Goal: Find contact information: Find contact information

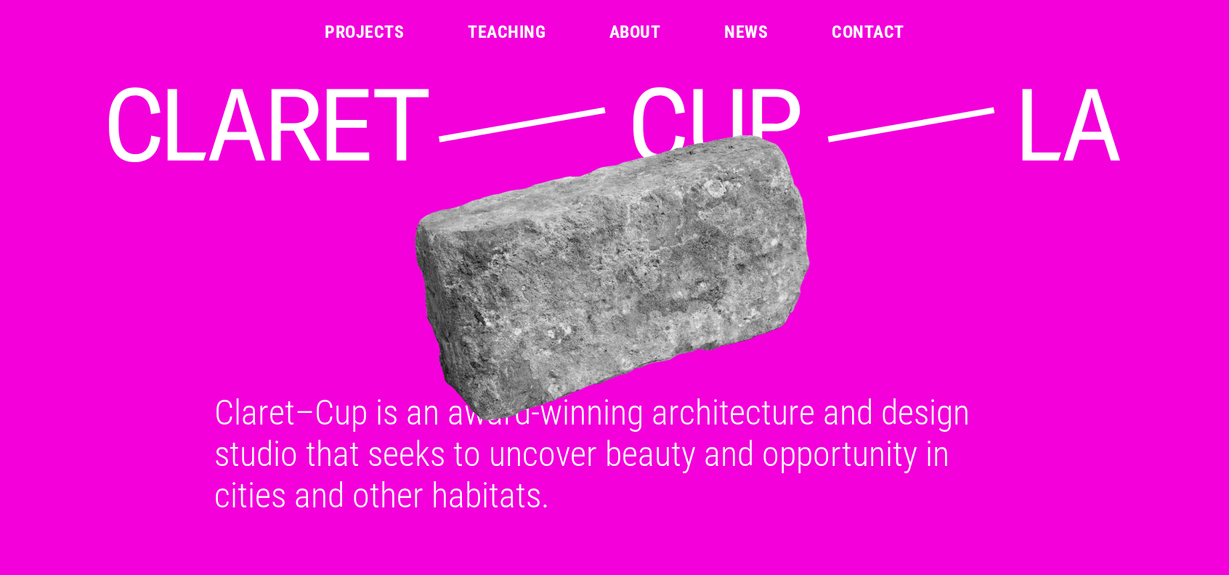
click at [866, 36] on link "Contact" at bounding box center [868, 31] width 72 height 17
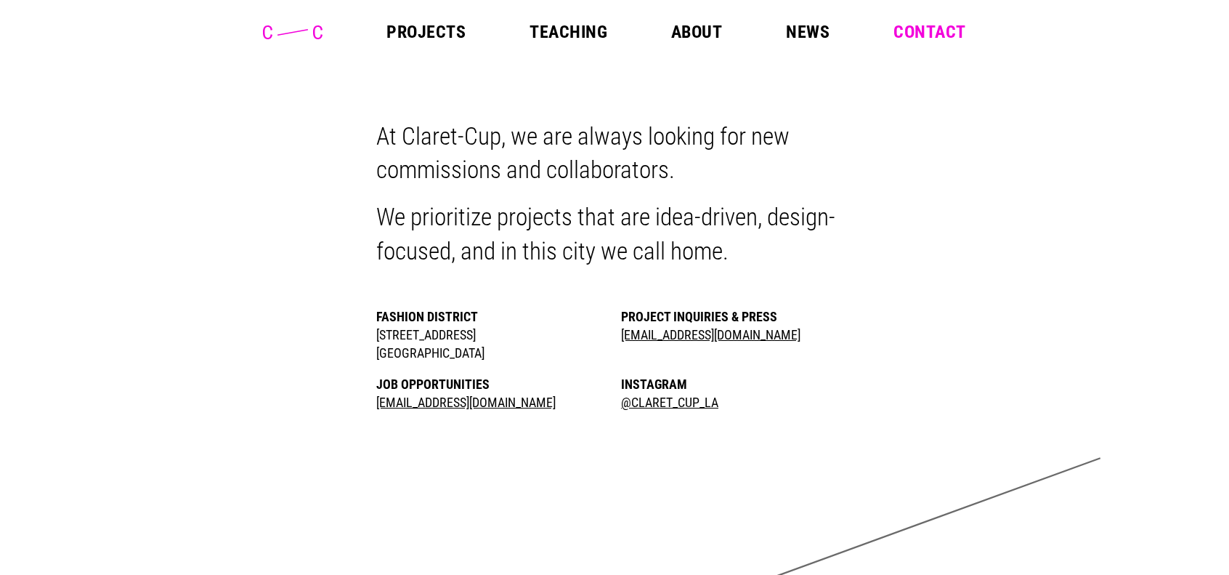
click at [416, 137] on p "At Claret-Cup, we are always looking for new commissions and collaborators." at bounding box center [614, 154] width 477 height 68
drag, startPoint x: 416, startPoint y: 137, endPoint x: 458, endPoint y: 131, distance: 42.5
click at [458, 131] on p "At Claret-Cup, we are always looking for new commissions and collaborators." at bounding box center [614, 154] width 477 height 68
copy p "Claret-Cup"
